Goal: Find specific page/section: Find specific page/section

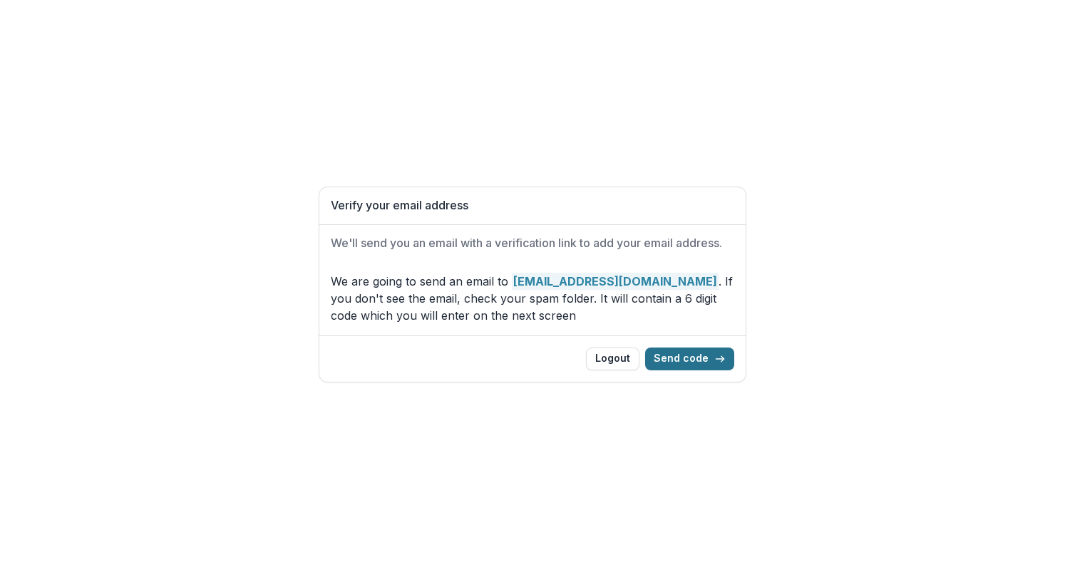
click at [681, 351] on button "Send code" at bounding box center [689, 359] width 89 height 23
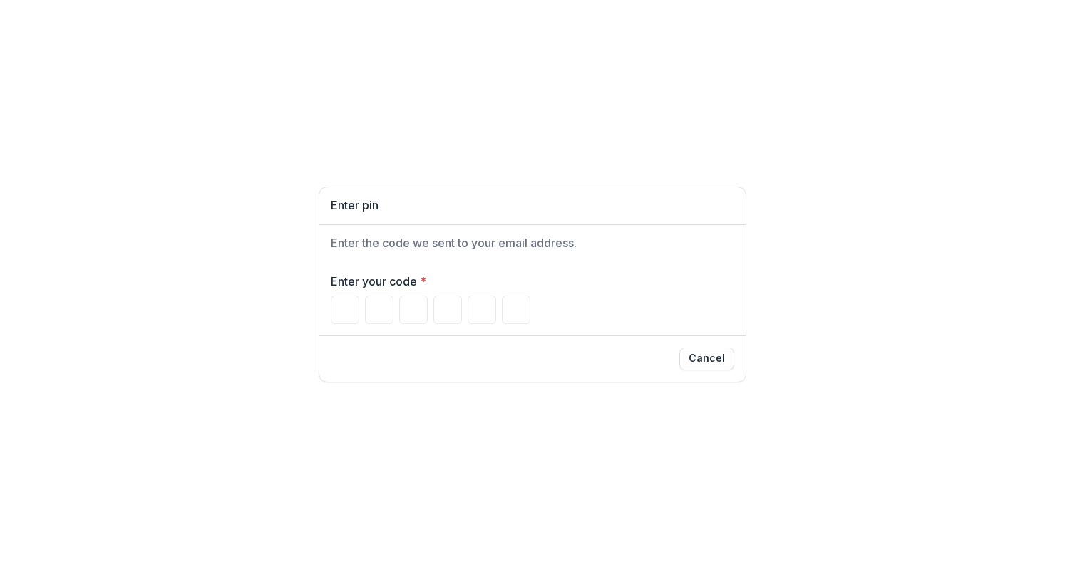
type input "*"
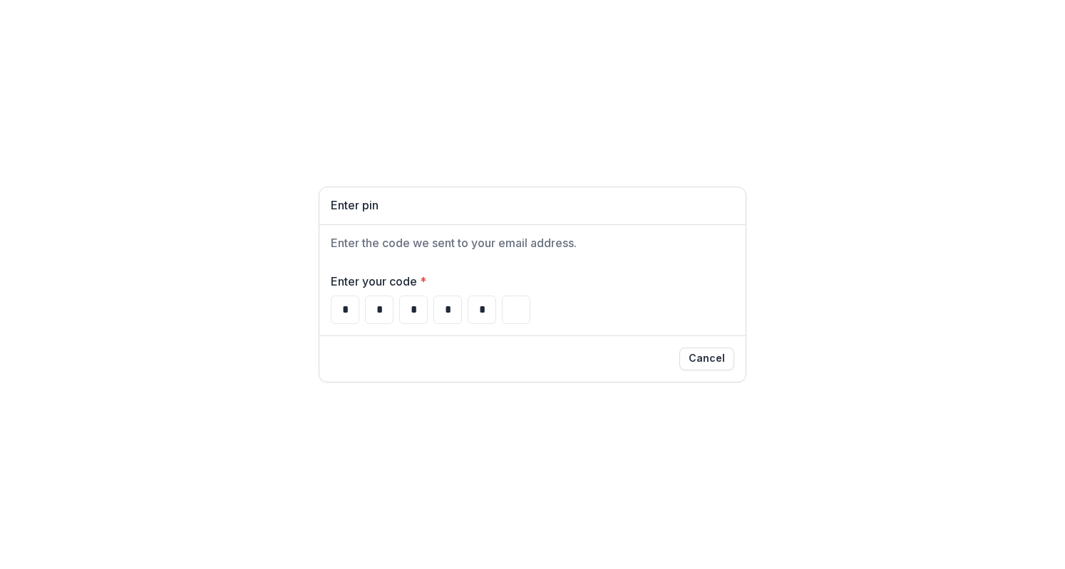
type input "*"
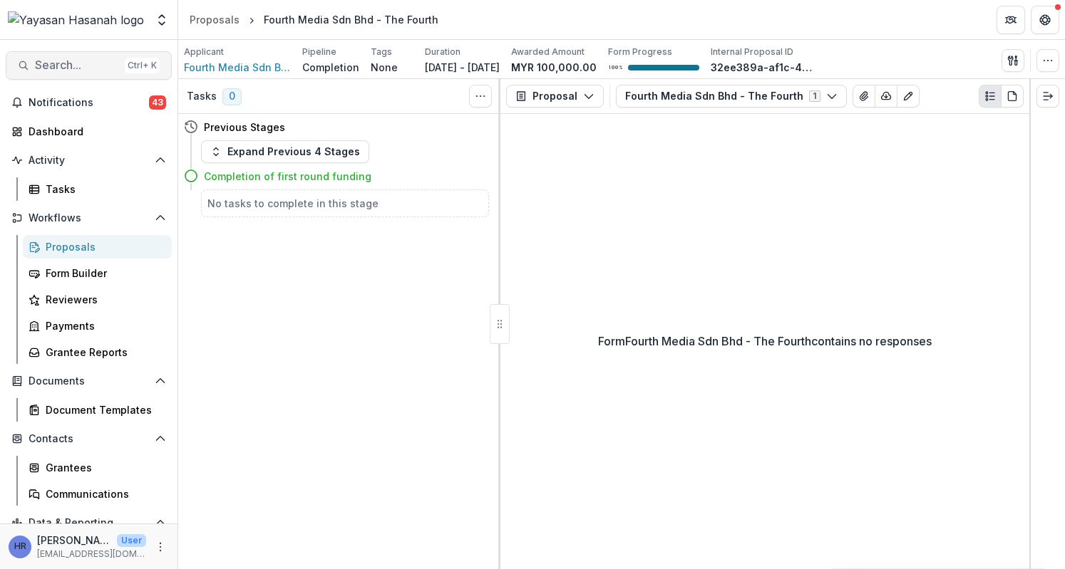
click at [77, 66] on span "Search..." at bounding box center [77, 65] width 84 height 14
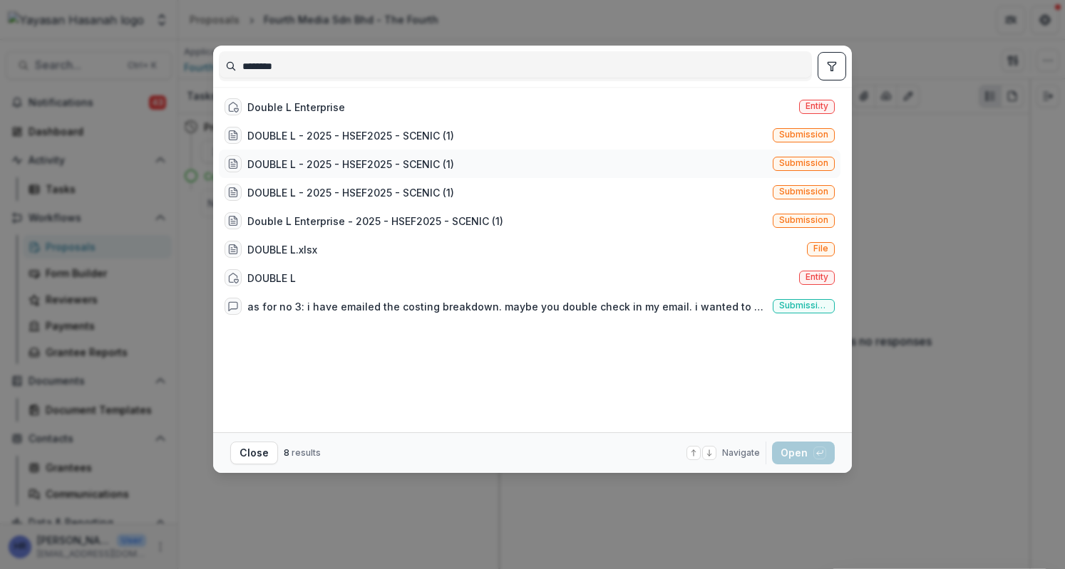
type input "********"
click at [437, 150] on div "DOUBLE L - 2025 - HSEF2025 - SCENIC (1) Submission" at bounding box center [529, 164] width 621 height 29
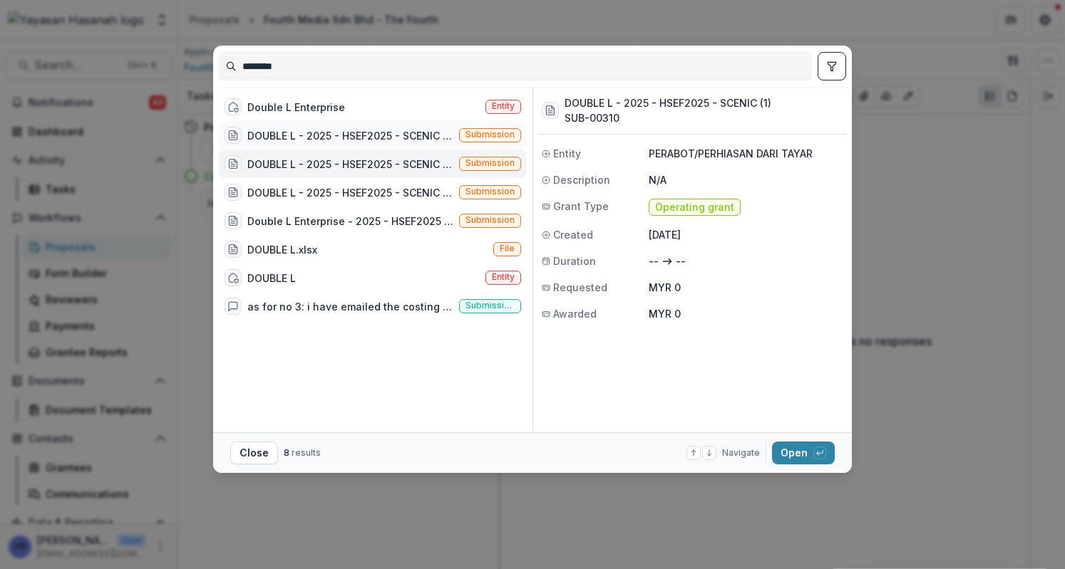
click at [440, 138] on div "DOUBLE L - 2025 - HSEF2025 - SCENIC (1)" at bounding box center [350, 135] width 206 height 15
click at [795, 454] on button "Open with enter key" at bounding box center [803, 453] width 63 height 23
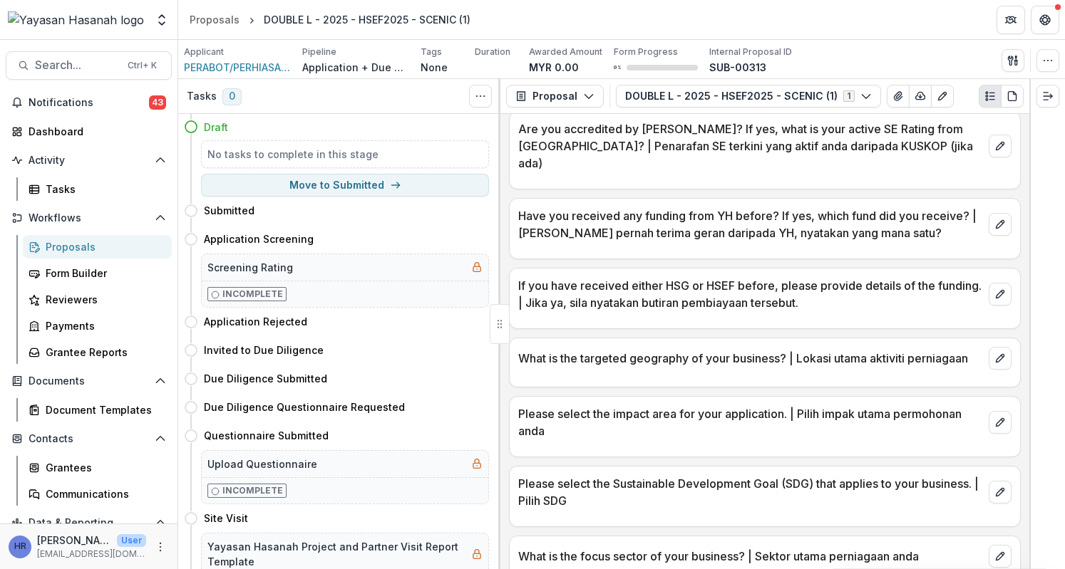
scroll to position [784, 0]
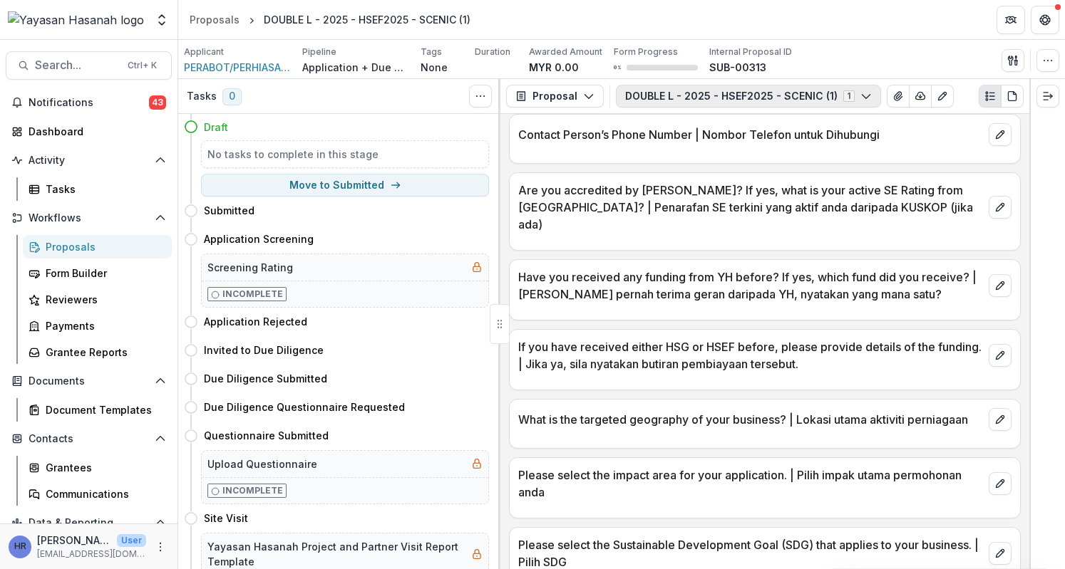
click at [725, 95] on button "DOUBLE L - 2025 - HSEF2025 - SCENIC (1) 1" at bounding box center [748, 96] width 265 height 23
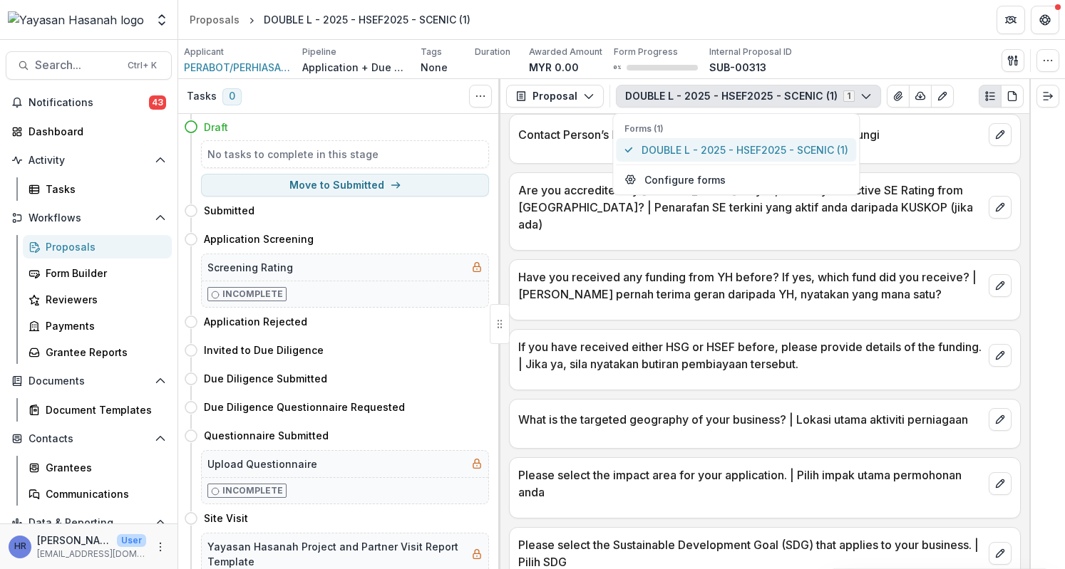
click at [733, 145] on span "DOUBLE L - 2025 - HSEF2025 - SCENIC (1)" at bounding box center [744, 150] width 207 height 15
click at [543, 94] on button "Proposal" at bounding box center [555, 96] width 98 height 23
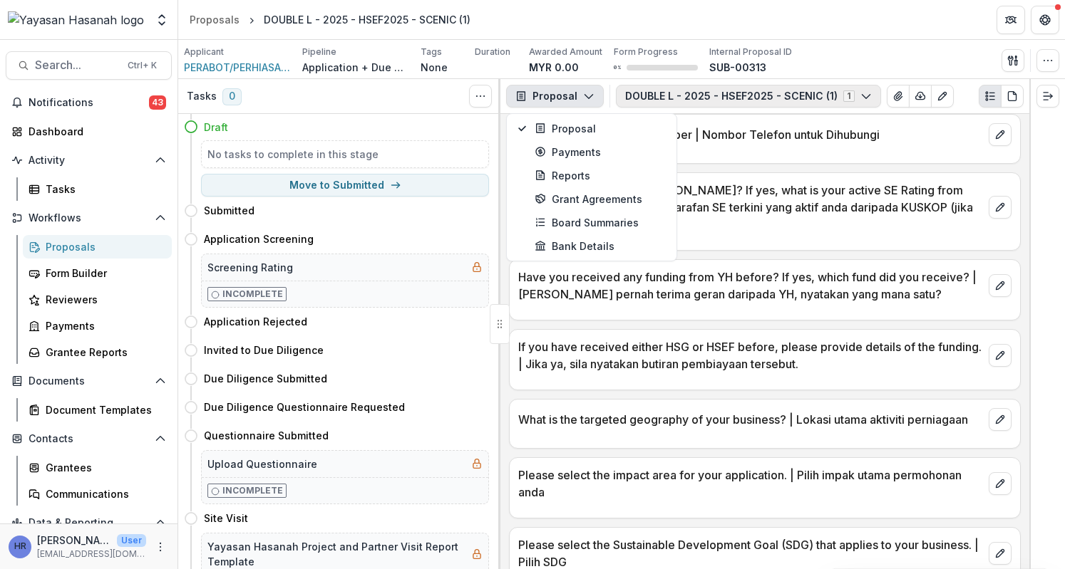
click at [678, 92] on button "DOUBLE L - 2025 - HSEF2025 - SCENIC (1) 1" at bounding box center [748, 96] width 265 height 23
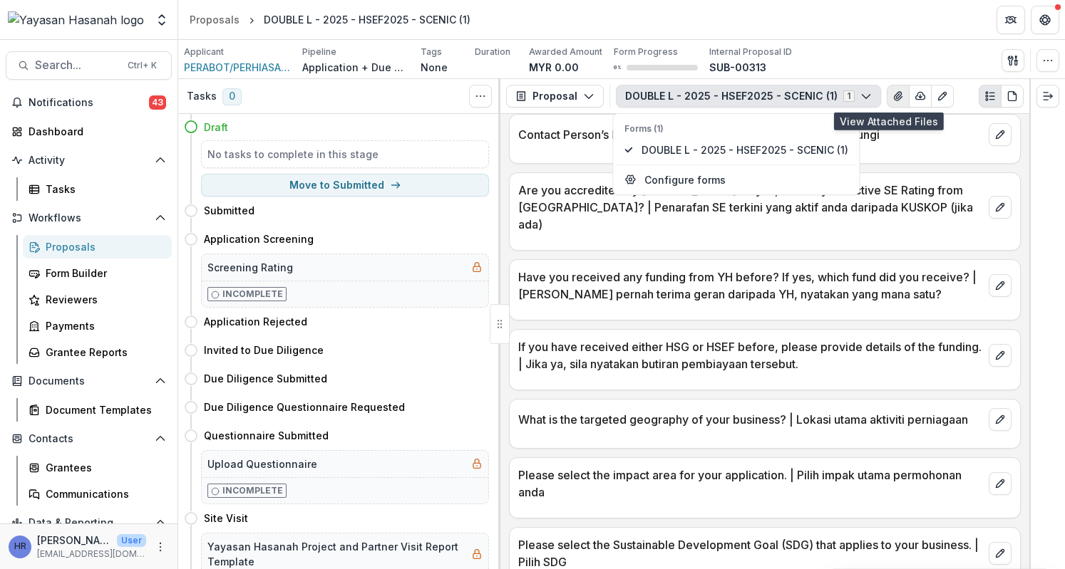
click at [887, 98] on button "View Attached Files" at bounding box center [898, 96] width 23 height 23
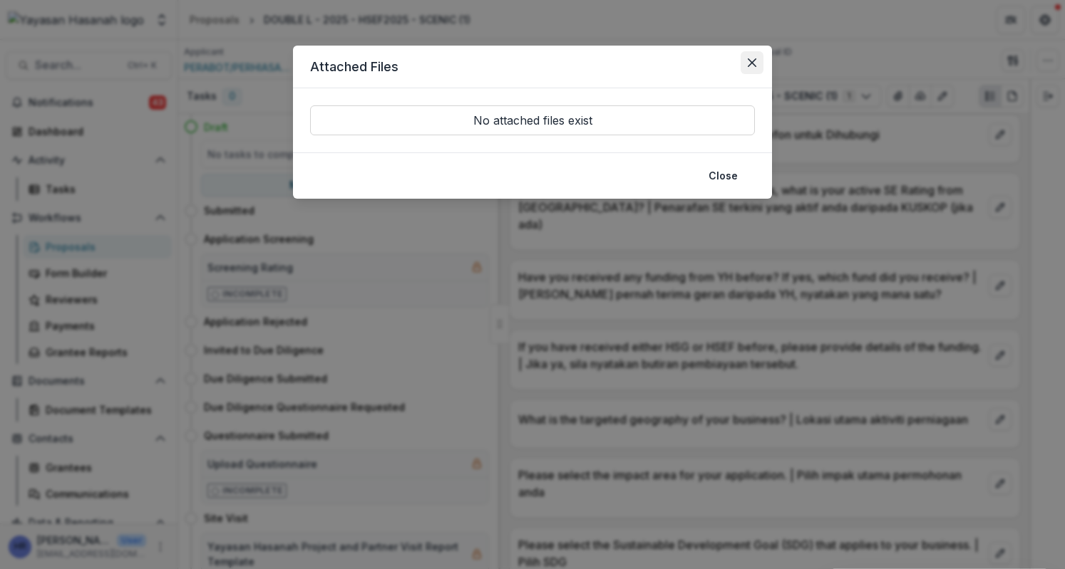
click at [744, 68] on button "Close" at bounding box center [751, 62] width 23 height 23
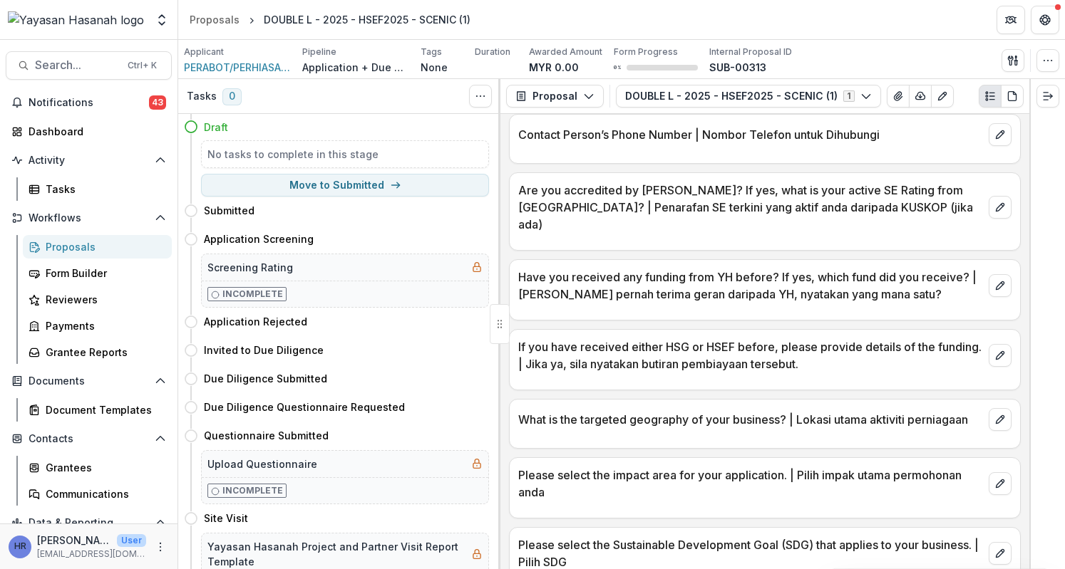
click at [48, 82] on div "Search... Ctrl + K Notifications 43 Dashboard Activity Tasks Workflows Proposal…" at bounding box center [89, 304] width 178 height 529
click at [51, 72] on span "Search..." at bounding box center [77, 65] width 84 height 14
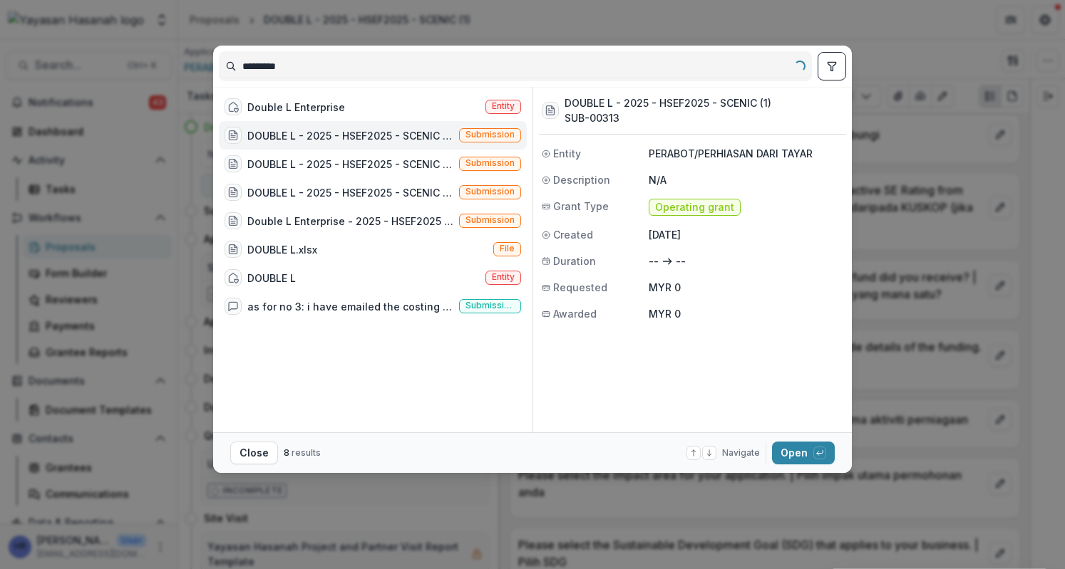
type input "********"
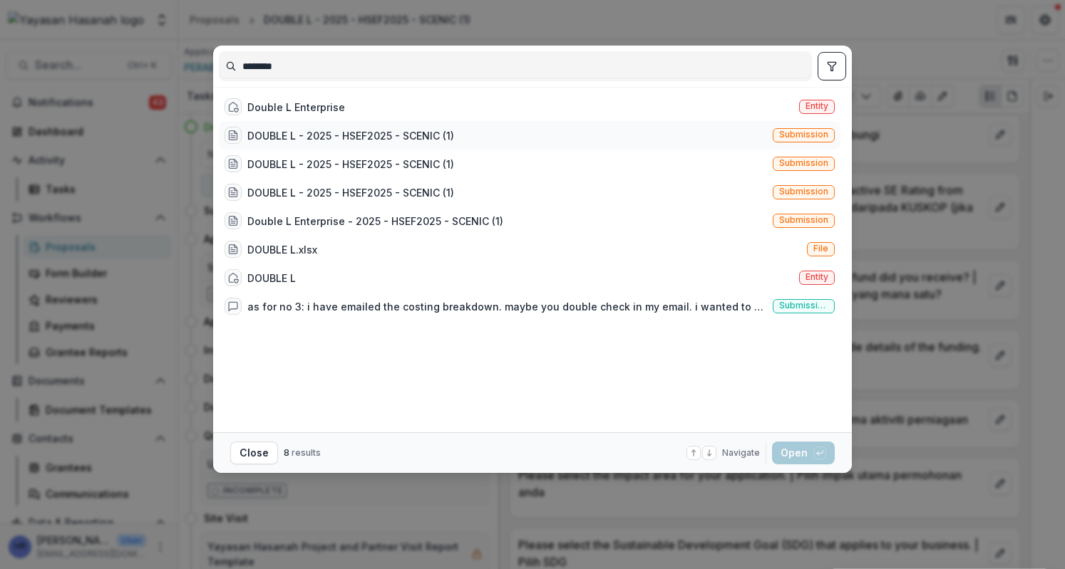
click at [683, 134] on div "DOUBLE L - 2025 - HSEF2025 - SCENIC (1) Submission" at bounding box center [529, 135] width 621 height 29
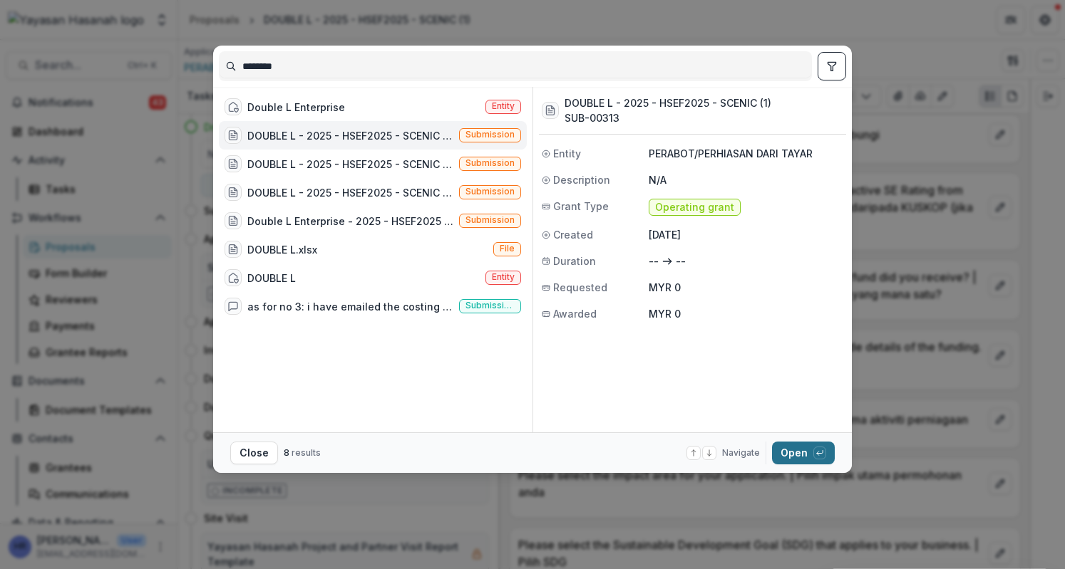
click at [799, 454] on button "Open with enter key" at bounding box center [803, 453] width 63 height 23
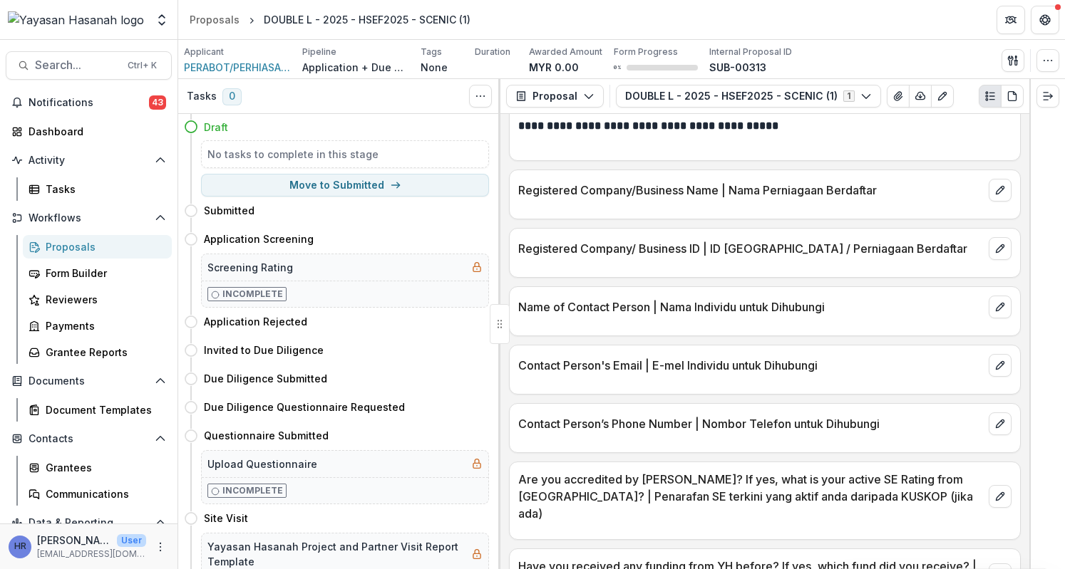
scroll to position [0, 0]
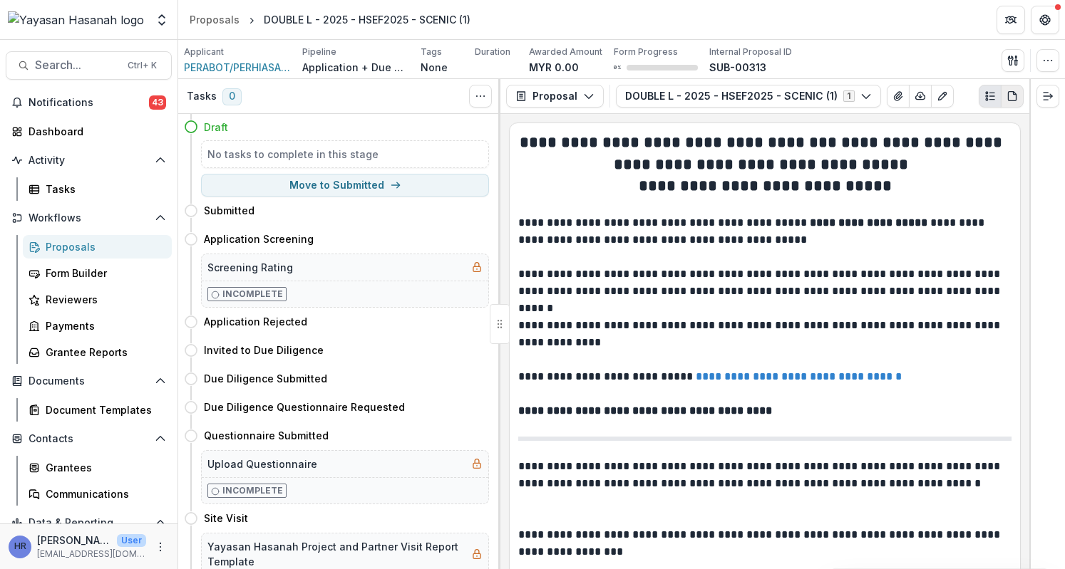
click at [1013, 93] on icon "PDF view" at bounding box center [1014, 93] width 3 height 3
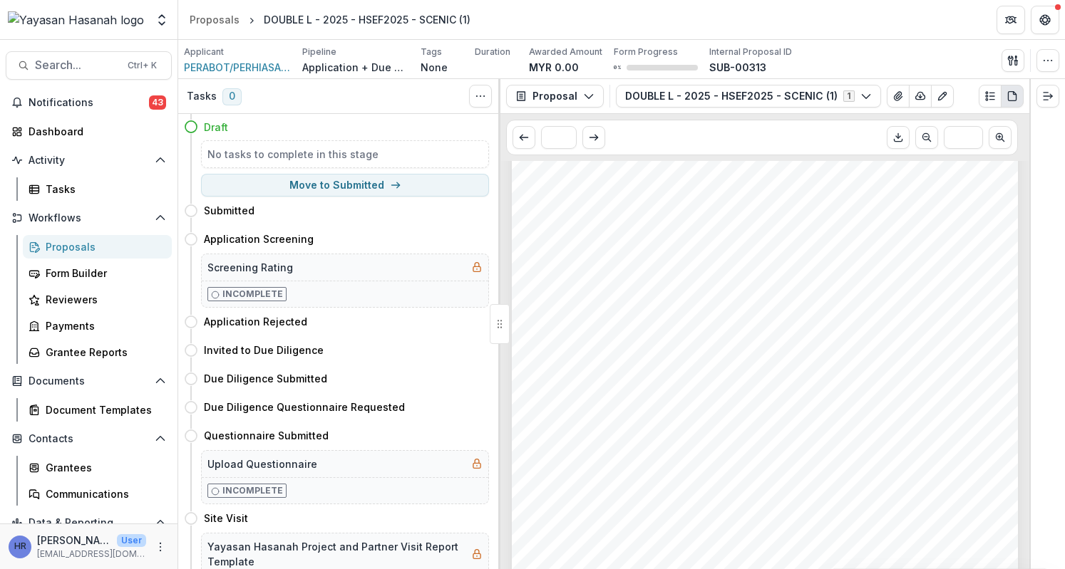
scroll to position [2779, 0]
click at [563, 105] on button "Proposal" at bounding box center [555, 96] width 98 height 23
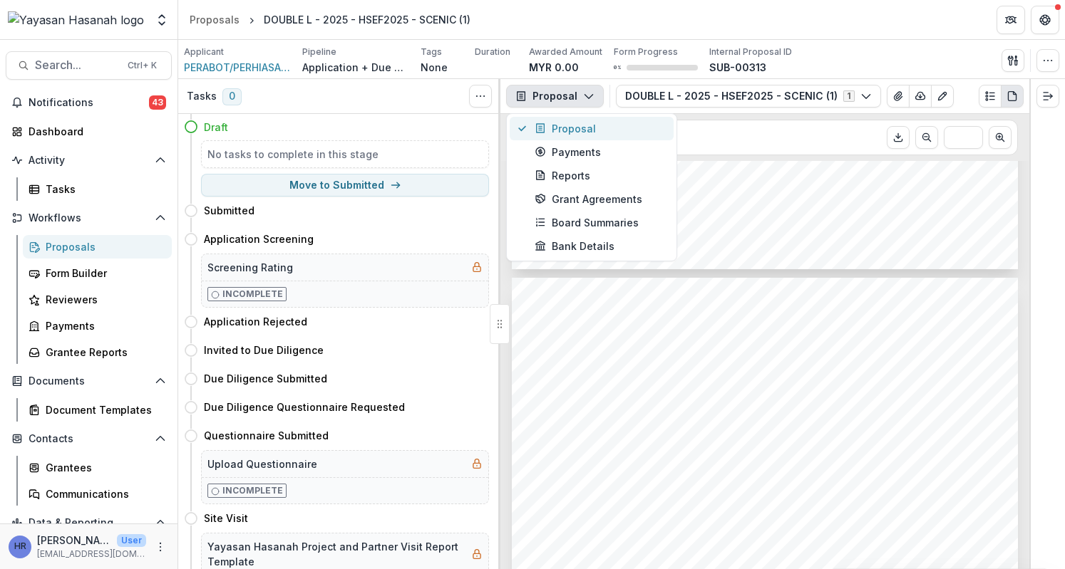
click at [570, 128] on div "Proposal" at bounding box center [599, 128] width 130 height 15
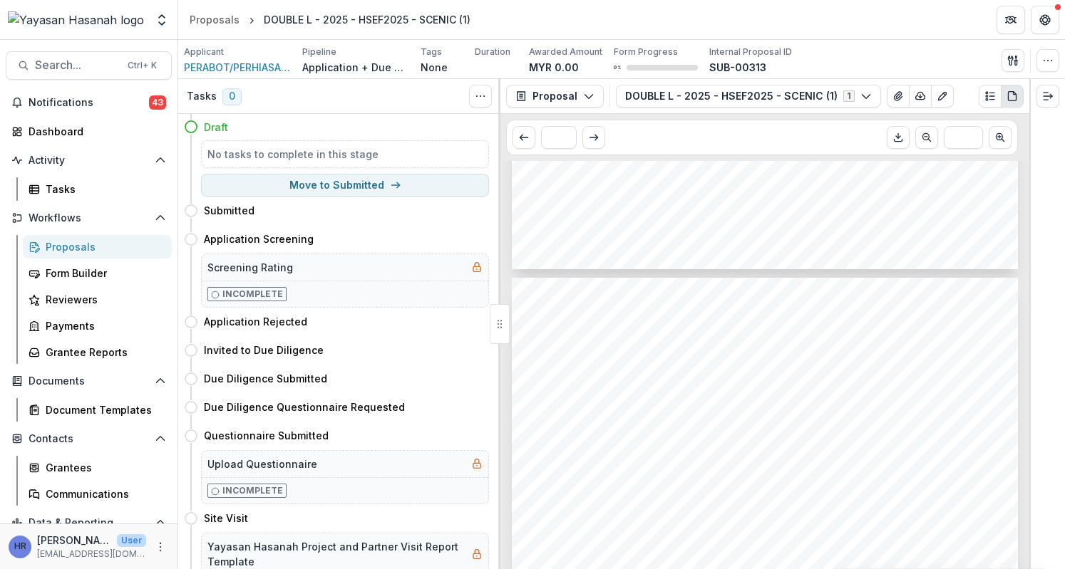
click at [701, 177] on span "How does your business align with important national goals? | Bagaimana" at bounding box center [752, 178] width 420 height 12
click at [98, 66] on span "Search..." at bounding box center [77, 65] width 84 height 14
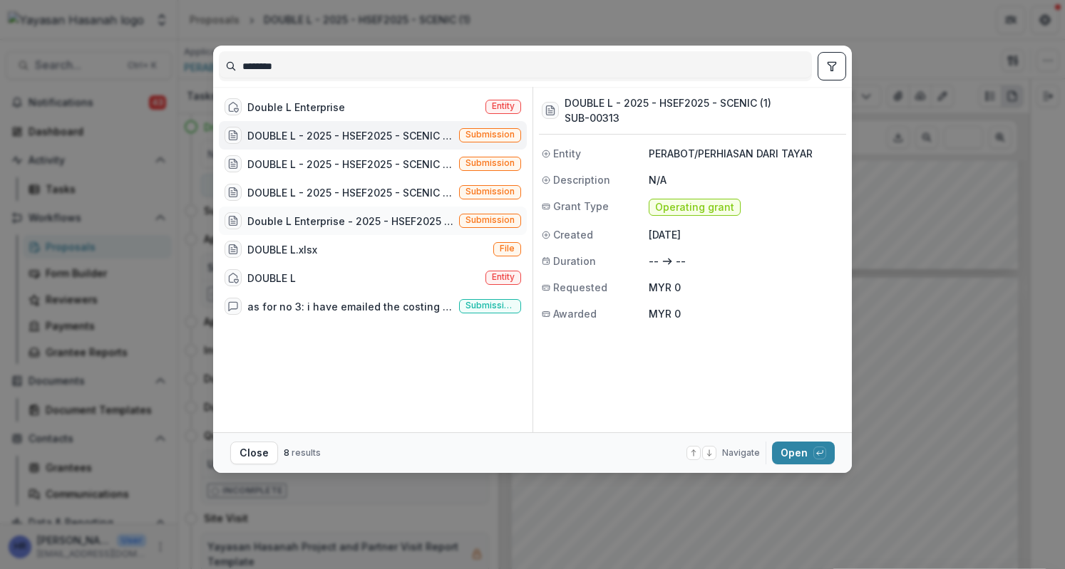
click at [403, 214] on div "Double L Enterprise - 2025 - HSEF2025 - SCENIC (1)" at bounding box center [350, 221] width 206 height 15
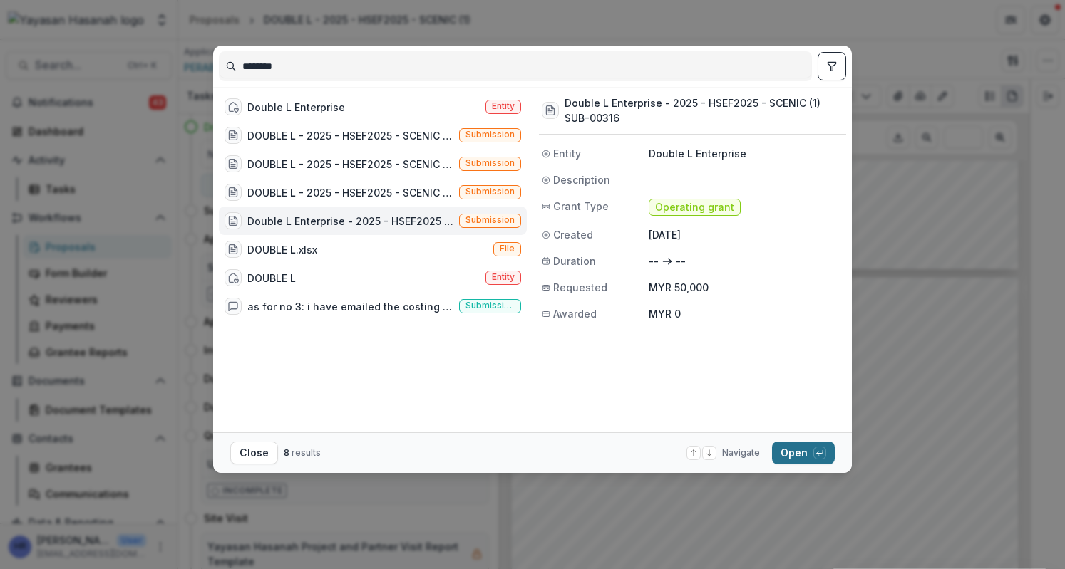
click at [785, 448] on button "Open with enter key" at bounding box center [803, 453] width 63 height 23
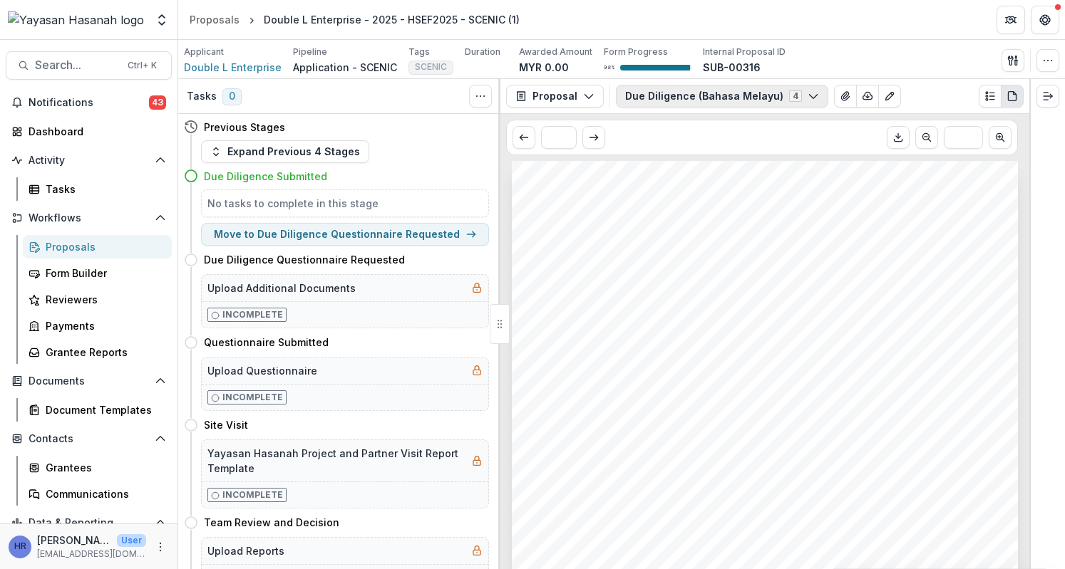
click at [727, 103] on button "Due Diligence (Bahasa Melayu) 4" at bounding box center [722, 96] width 212 height 23
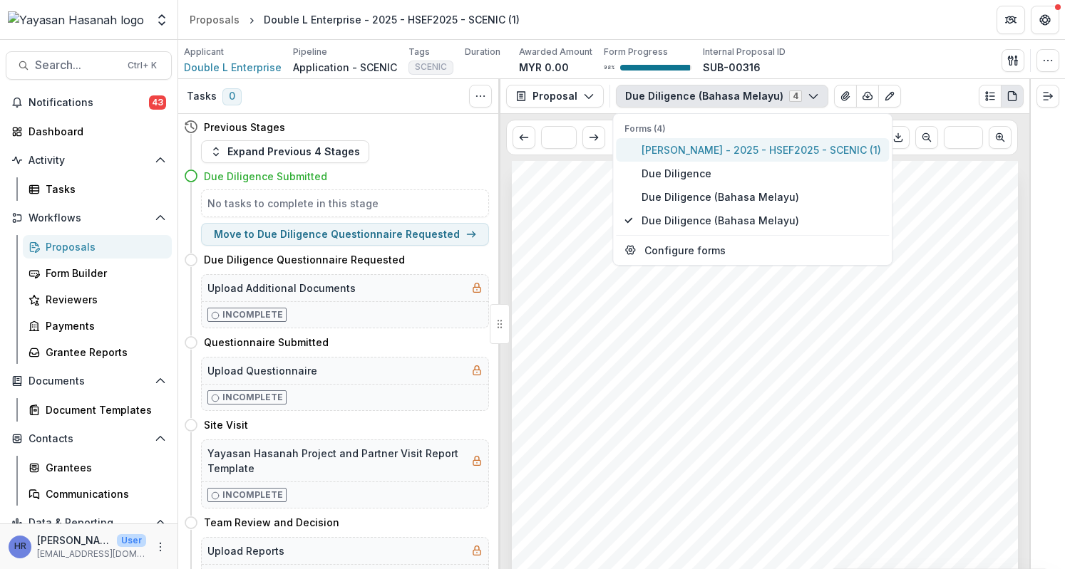
click at [720, 152] on span "[PERSON_NAME] - 2025 - HSEF2025 - SCENIC (1)" at bounding box center [760, 150] width 239 height 15
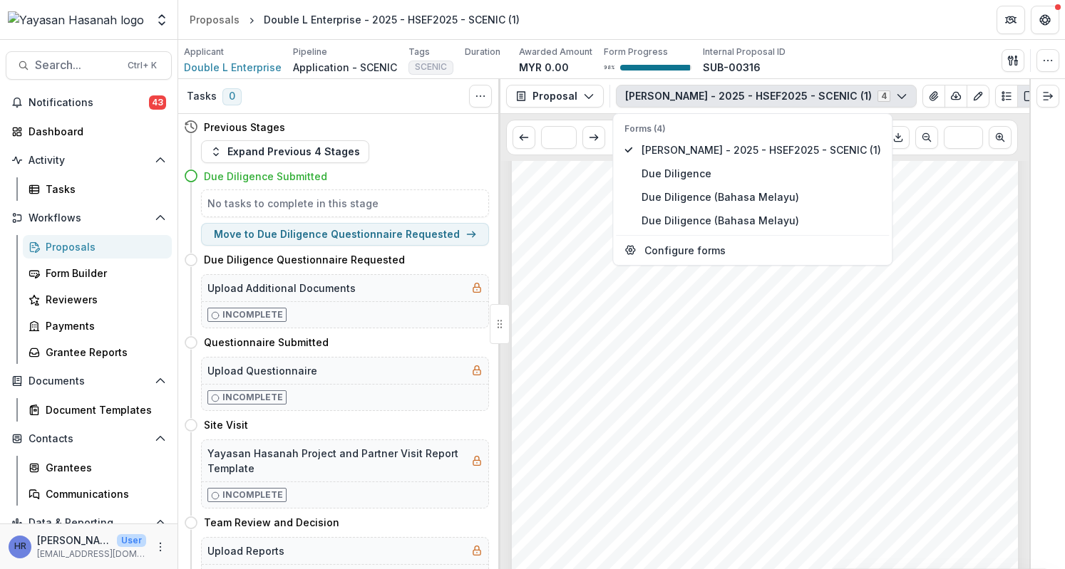
scroll to position [71, 0]
click at [723, 176] on span "Due Diligence" at bounding box center [760, 173] width 239 height 15
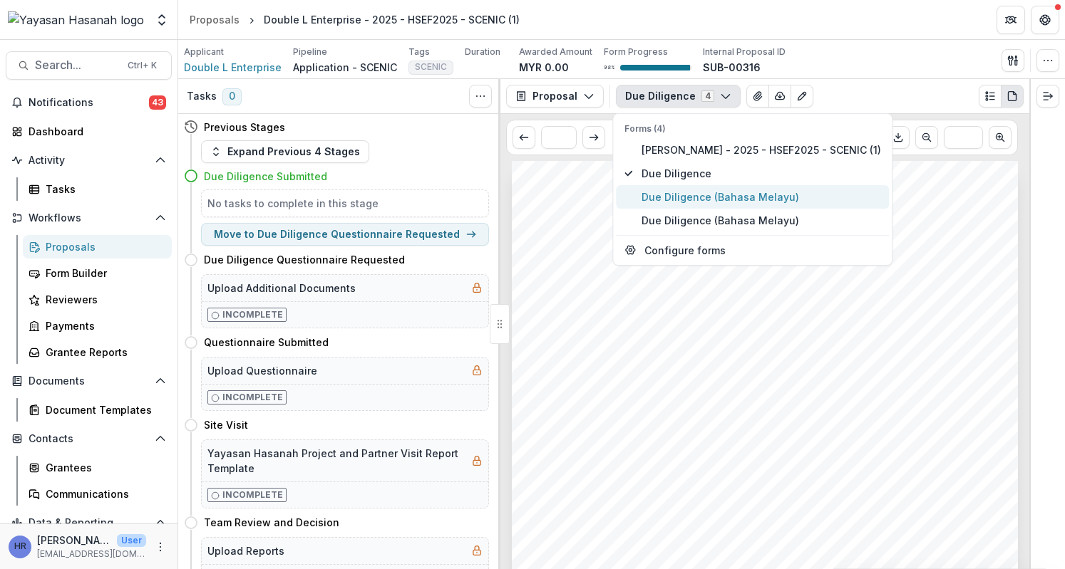
click at [728, 199] on span "Due Diligence (Bahasa Melayu)" at bounding box center [760, 197] width 239 height 15
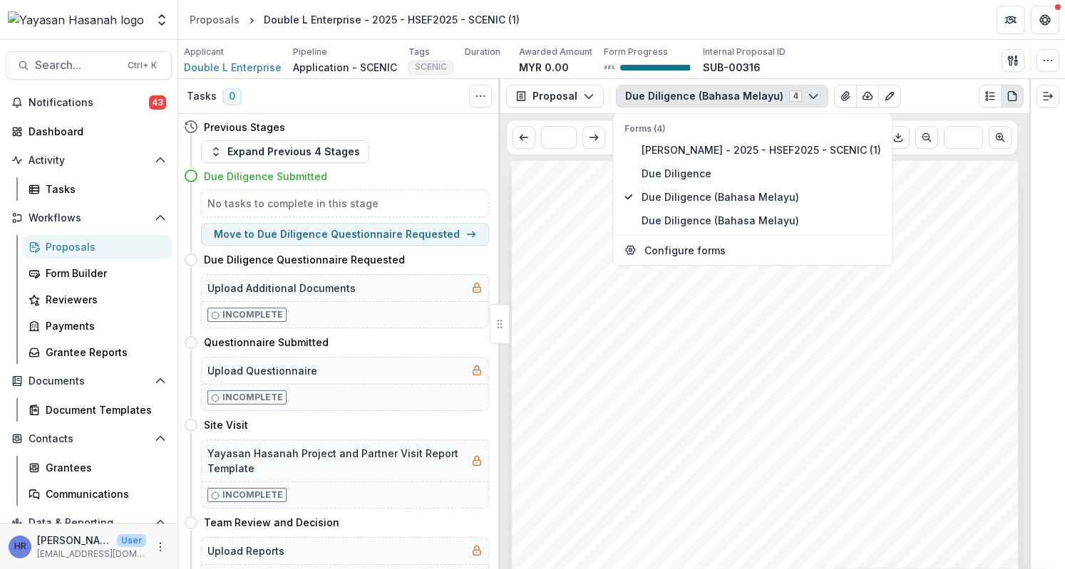
click at [777, 457] on div "Double L Enterprise Double L Enterprise - 2025 - HSEF2025 - SCENIC (1) Nonprofi…" at bounding box center [765, 519] width 506 height 716
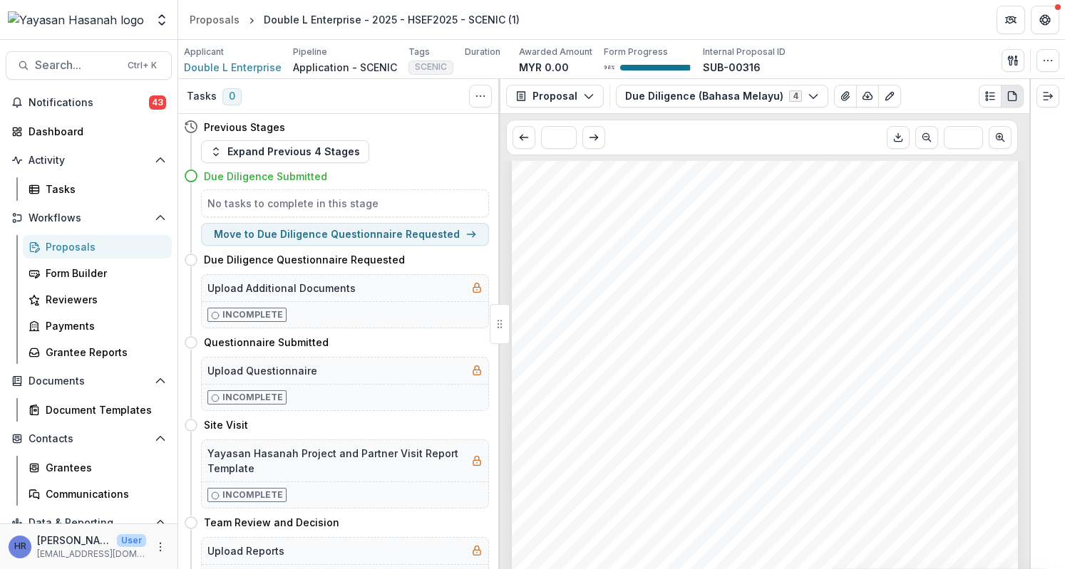
scroll to position [2423, 0]
click at [759, 97] on button "Due Diligence (Bahasa Melayu) 4" at bounding box center [722, 96] width 212 height 23
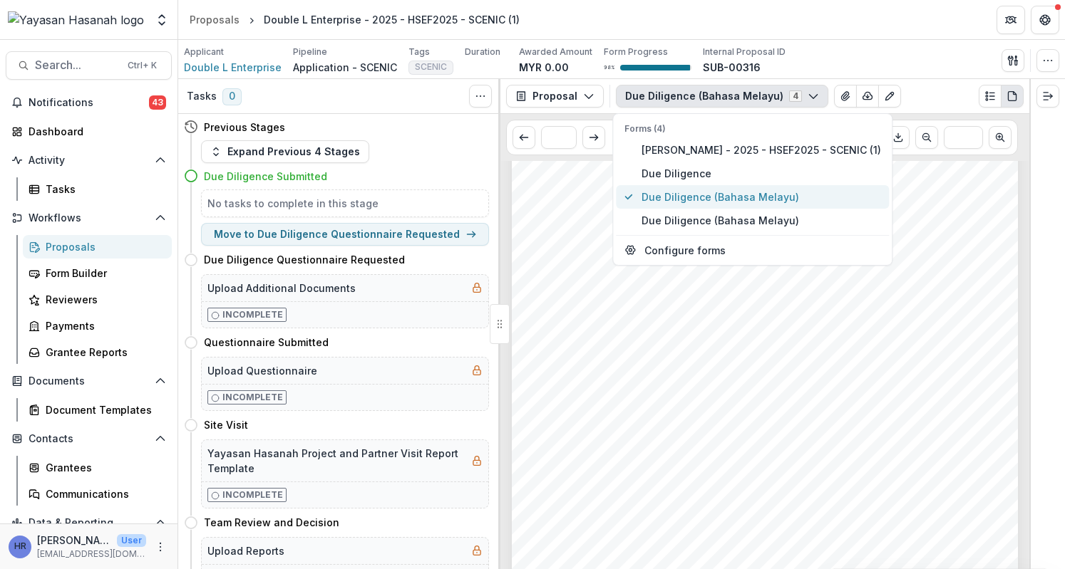
click at [753, 202] on span "Due Diligence (Bahasa Melayu)" at bounding box center [760, 197] width 239 height 15
click at [754, 209] on button "Due Diligence (Bahasa Melayu)" at bounding box center [752, 221] width 273 height 24
click at [775, 376] on div "Double L Enterprise Double L Enterprise - 2025 - HSEF2025 - SCENIC (1) Nonprofi…" at bounding box center [765, 519] width 506 height 716
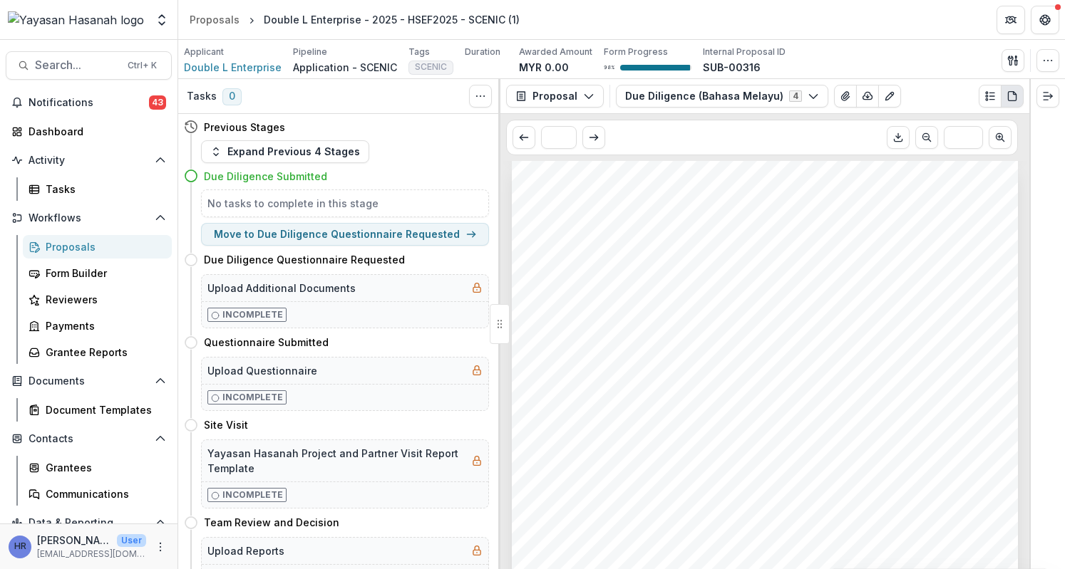
scroll to position [8714, 0]
click at [839, 93] on icon "View Attached Files" at bounding box center [844, 96] width 11 height 11
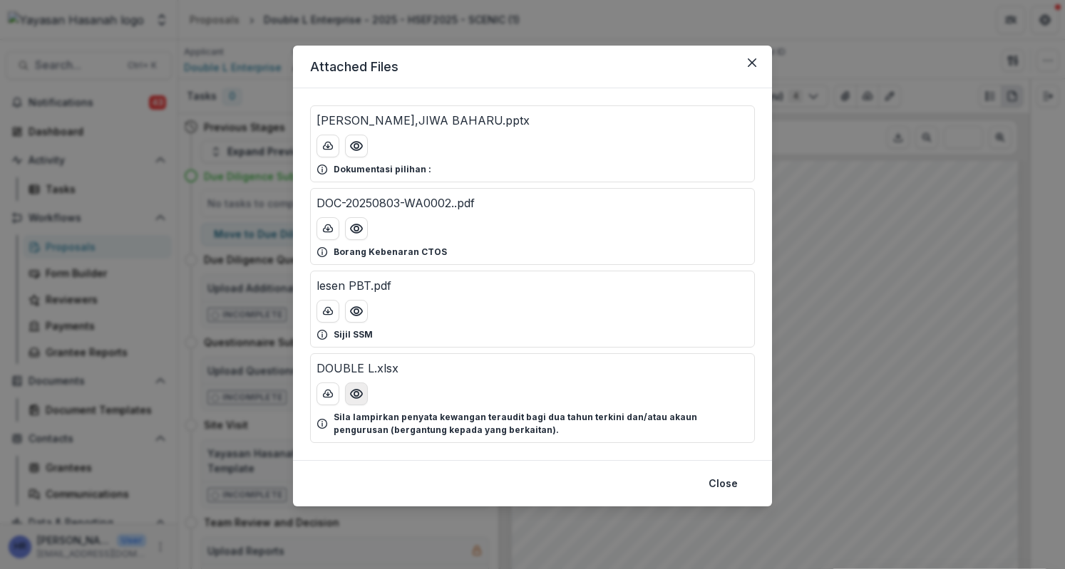
click at [349, 390] on icon "Preview DOUBLE L.xlsx" at bounding box center [356, 394] width 14 height 14
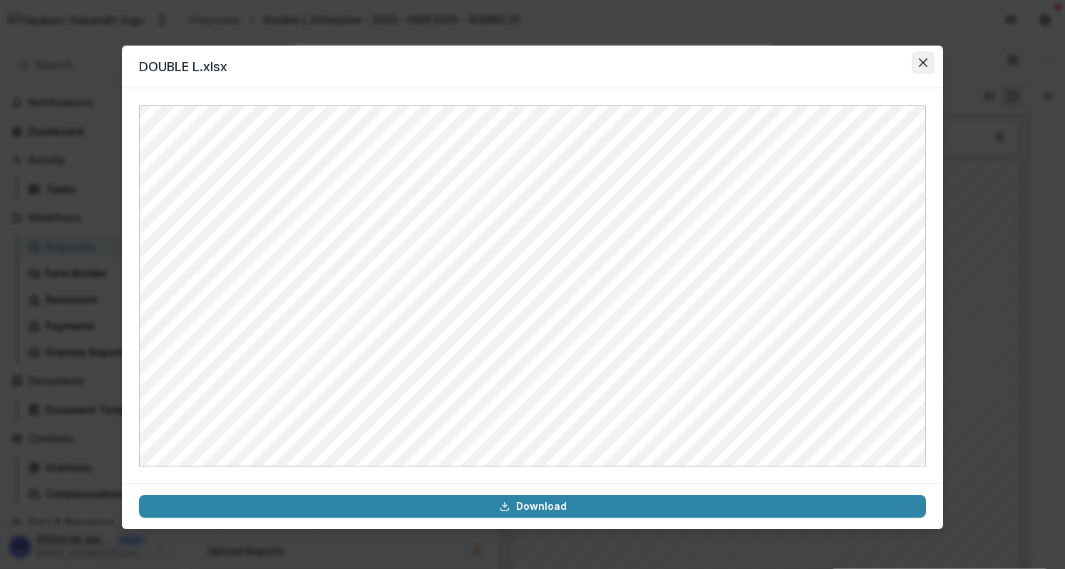
click at [919, 59] on icon "Close" at bounding box center [923, 62] width 9 height 9
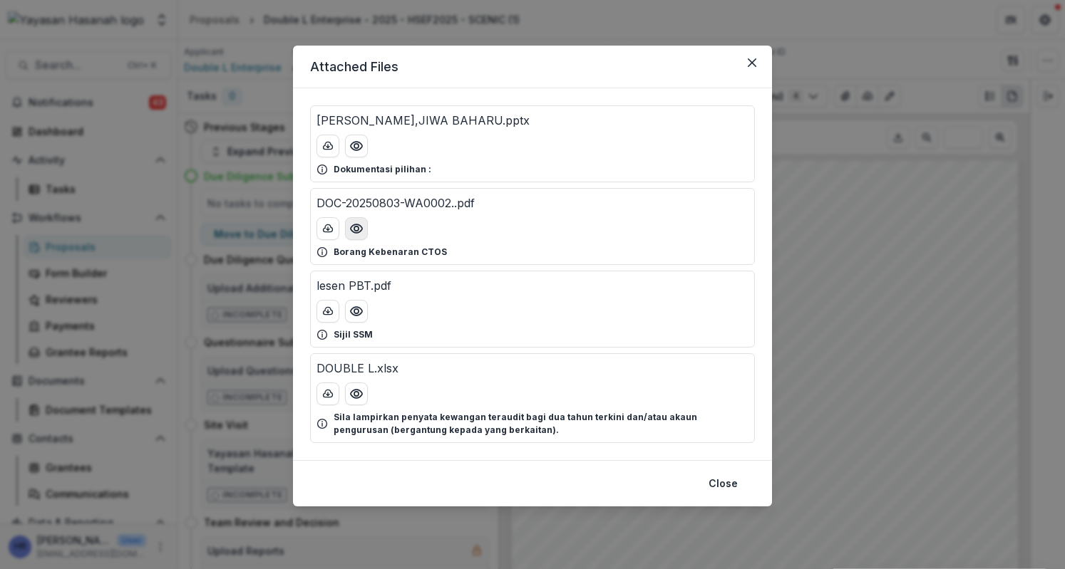
click at [354, 231] on icon "Preview DOC-20250803-WA0002..pdf" at bounding box center [356, 228] width 11 height 9
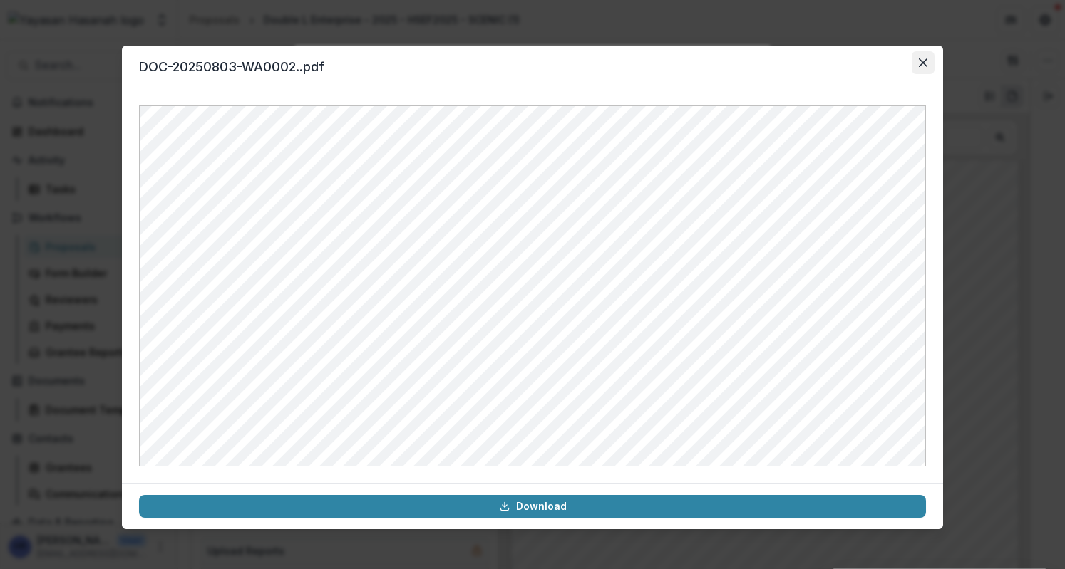
click at [926, 58] on icon "Close" at bounding box center [923, 62] width 9 height 9
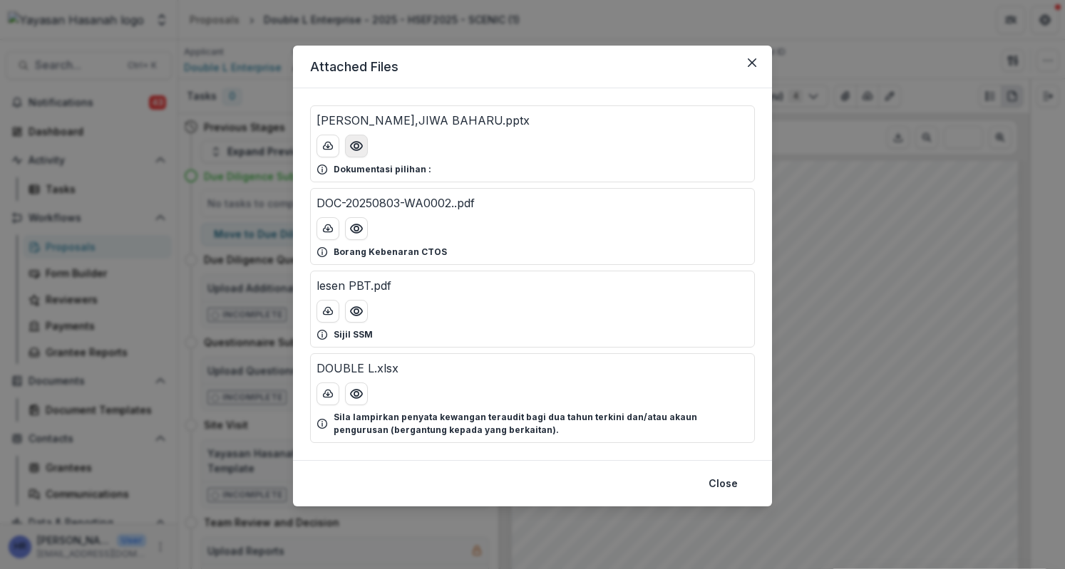
click at [347, 151] on button "Preview TAYAR LAMA,JIWA BAHARU.pptx" at bounding box center [356, 146] width 23 height 23
